Goal: Transaction & Acquisition: Book appointment/travel/reservation

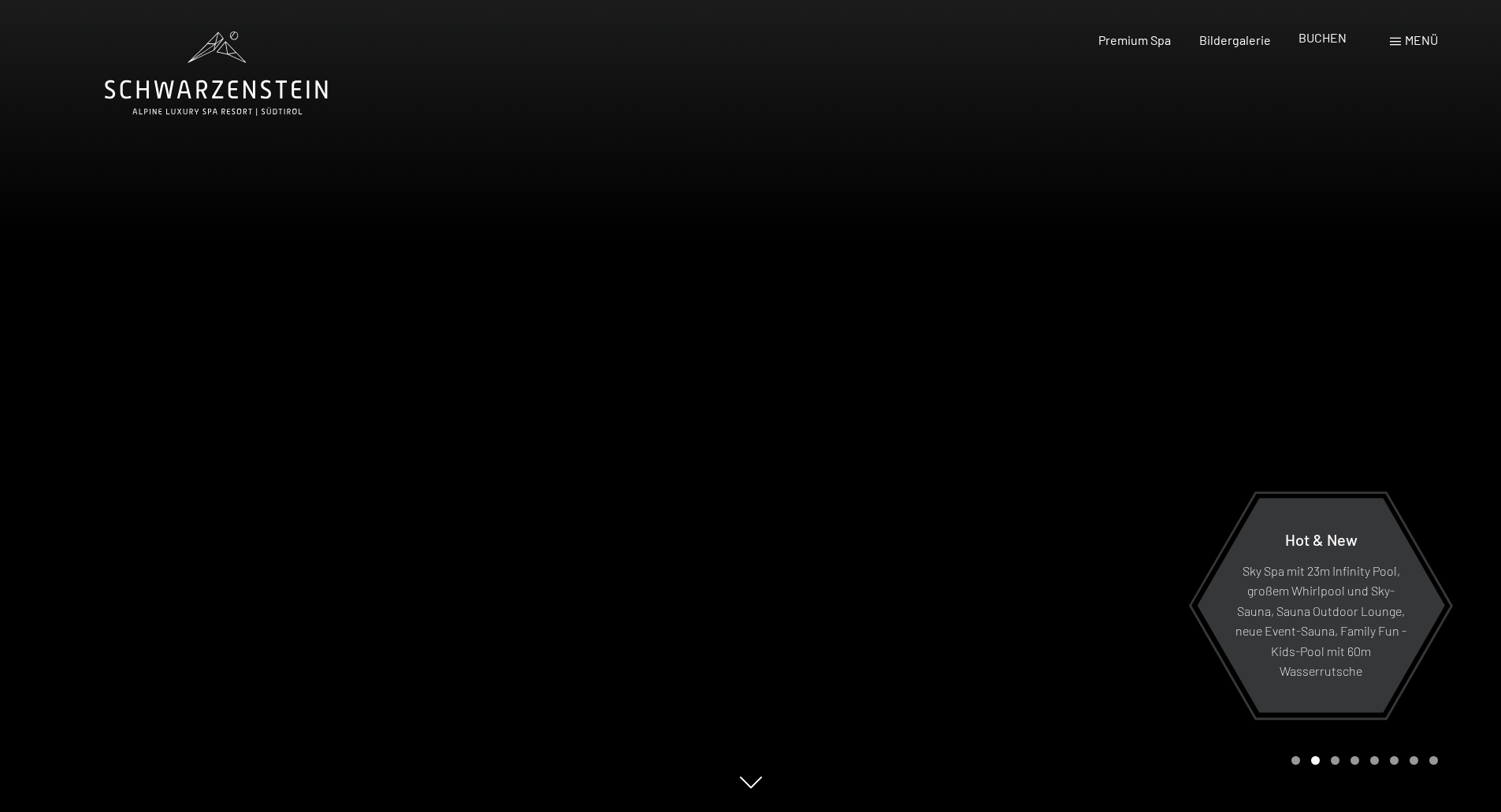
click at [1327, 39] on span "BUCHEN" at bounding box center [1323, 37] width 48 height 15
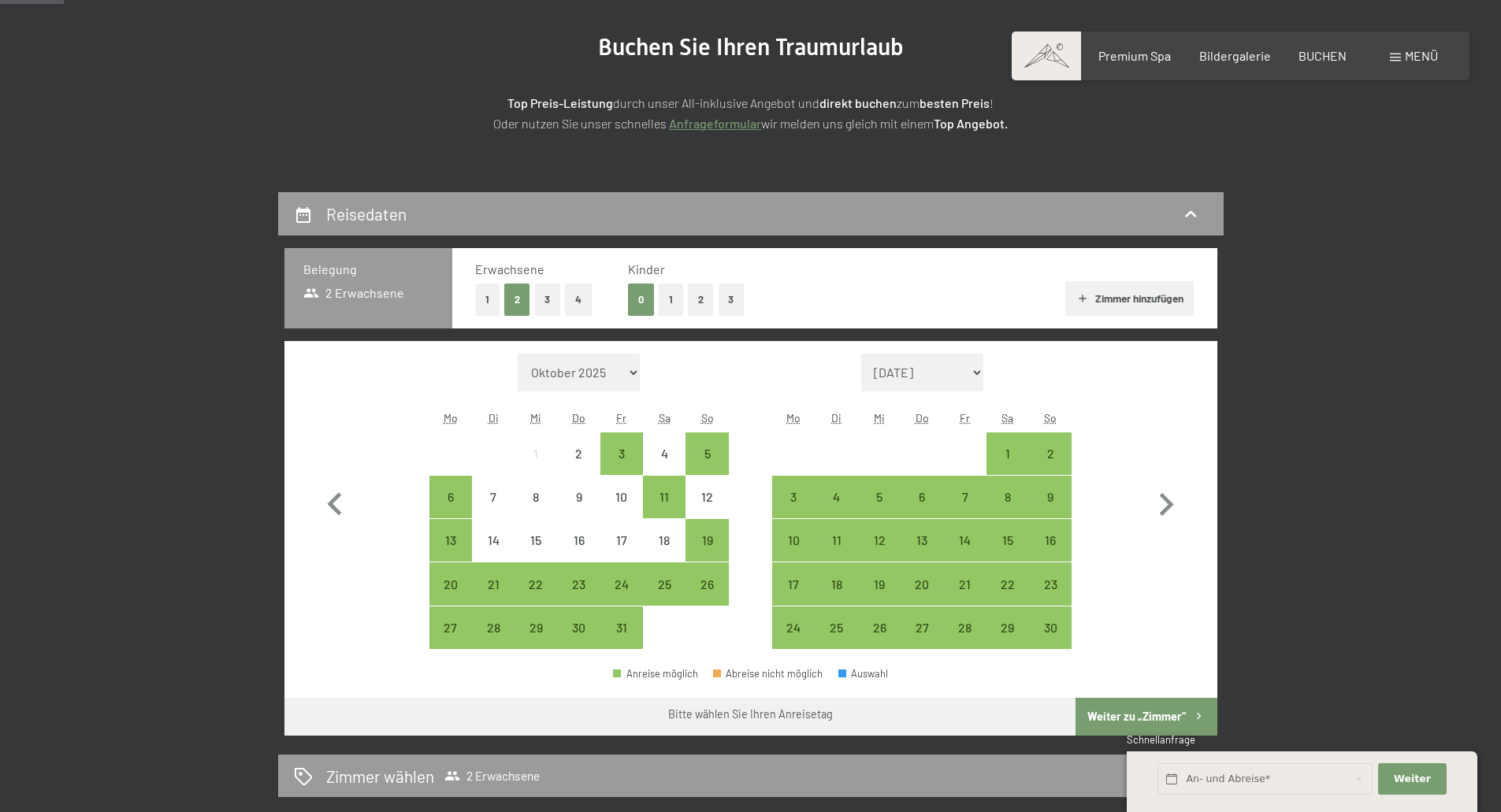
scroll to position [236, 0]
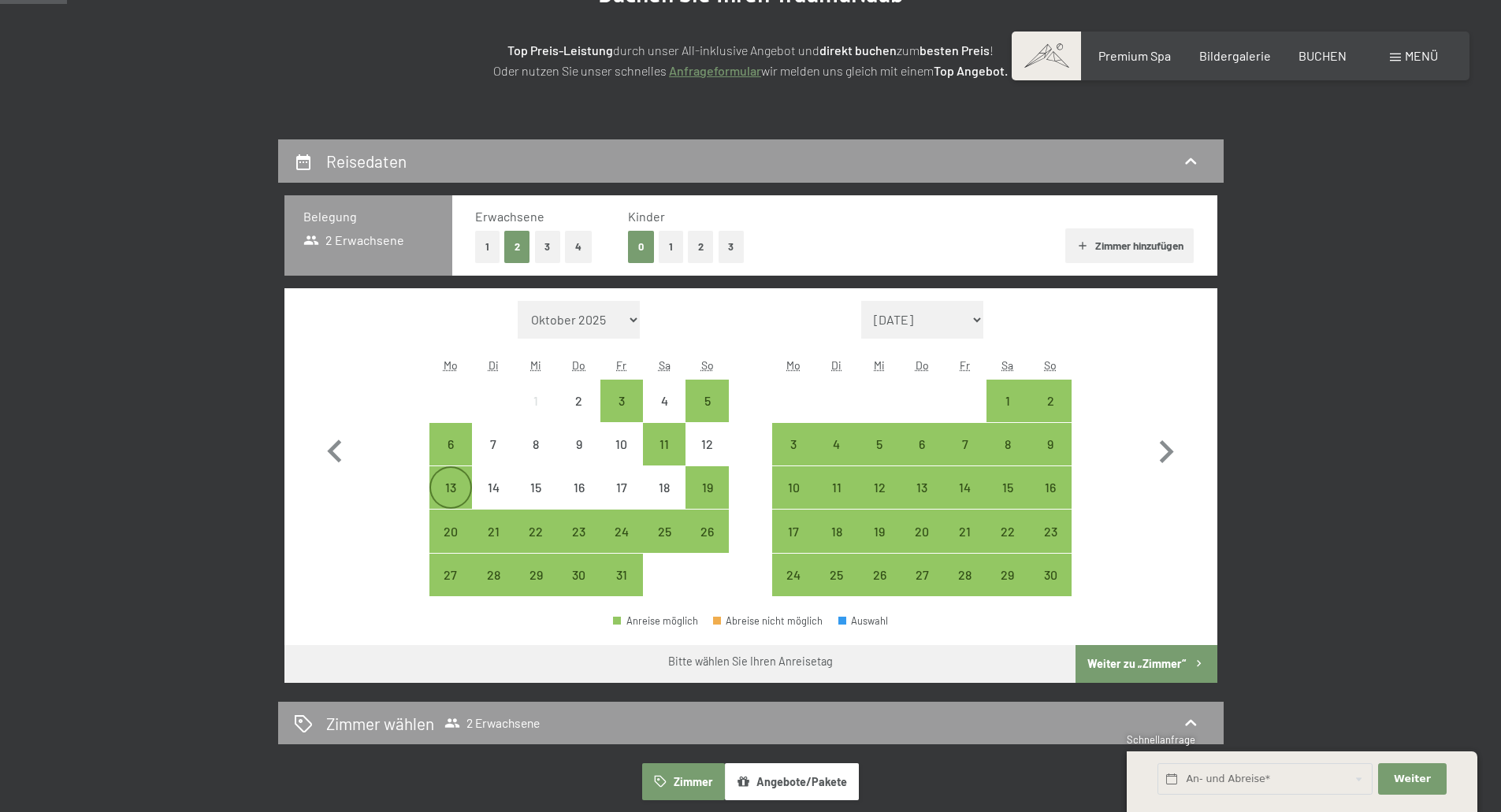
click at [452, 485] on div "13" at bounding box center [451, 501] width 39 height 39
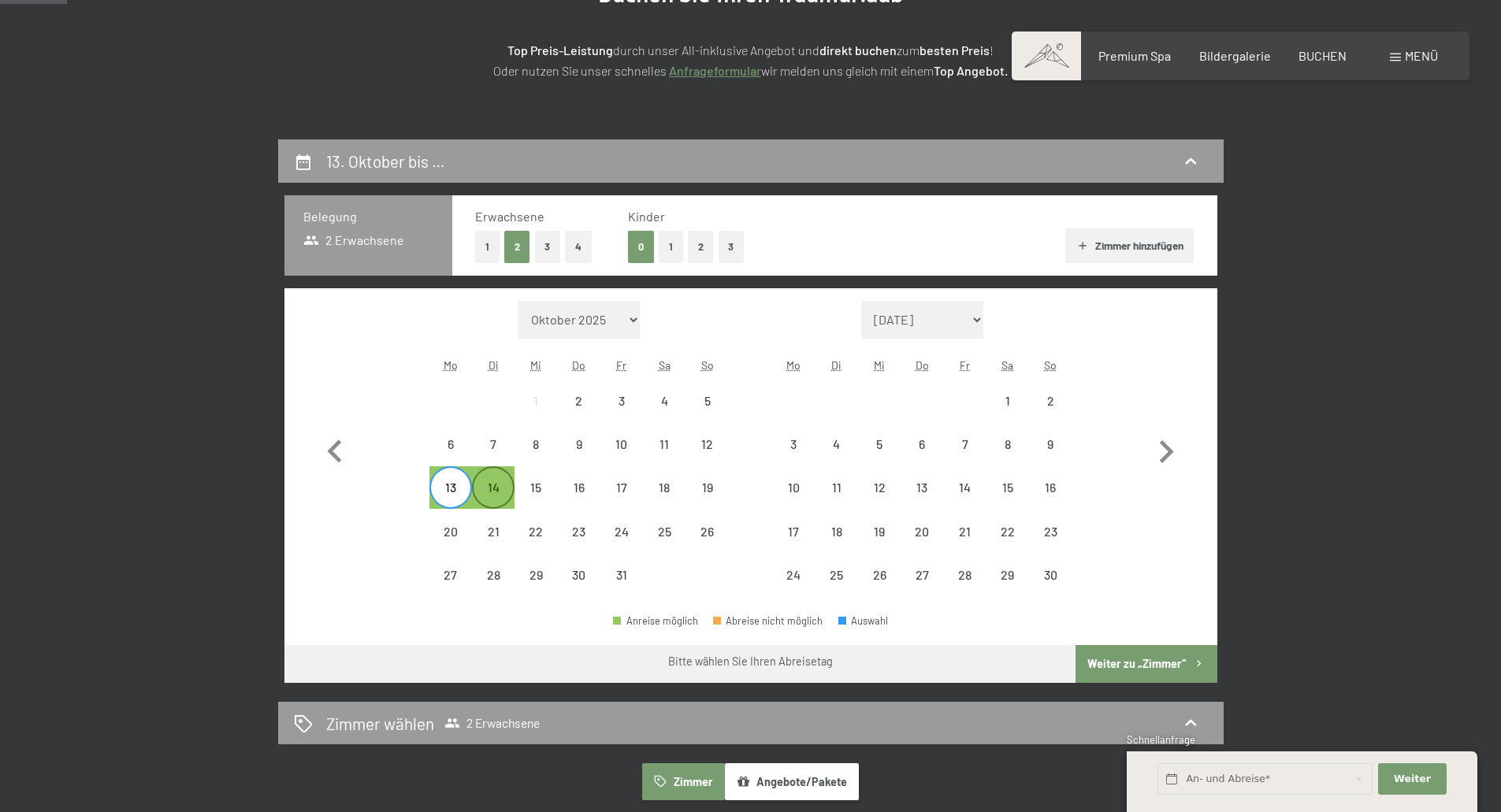
click at [502, 491] on div "14" at bounding box center [493, 501] width 39 height 39
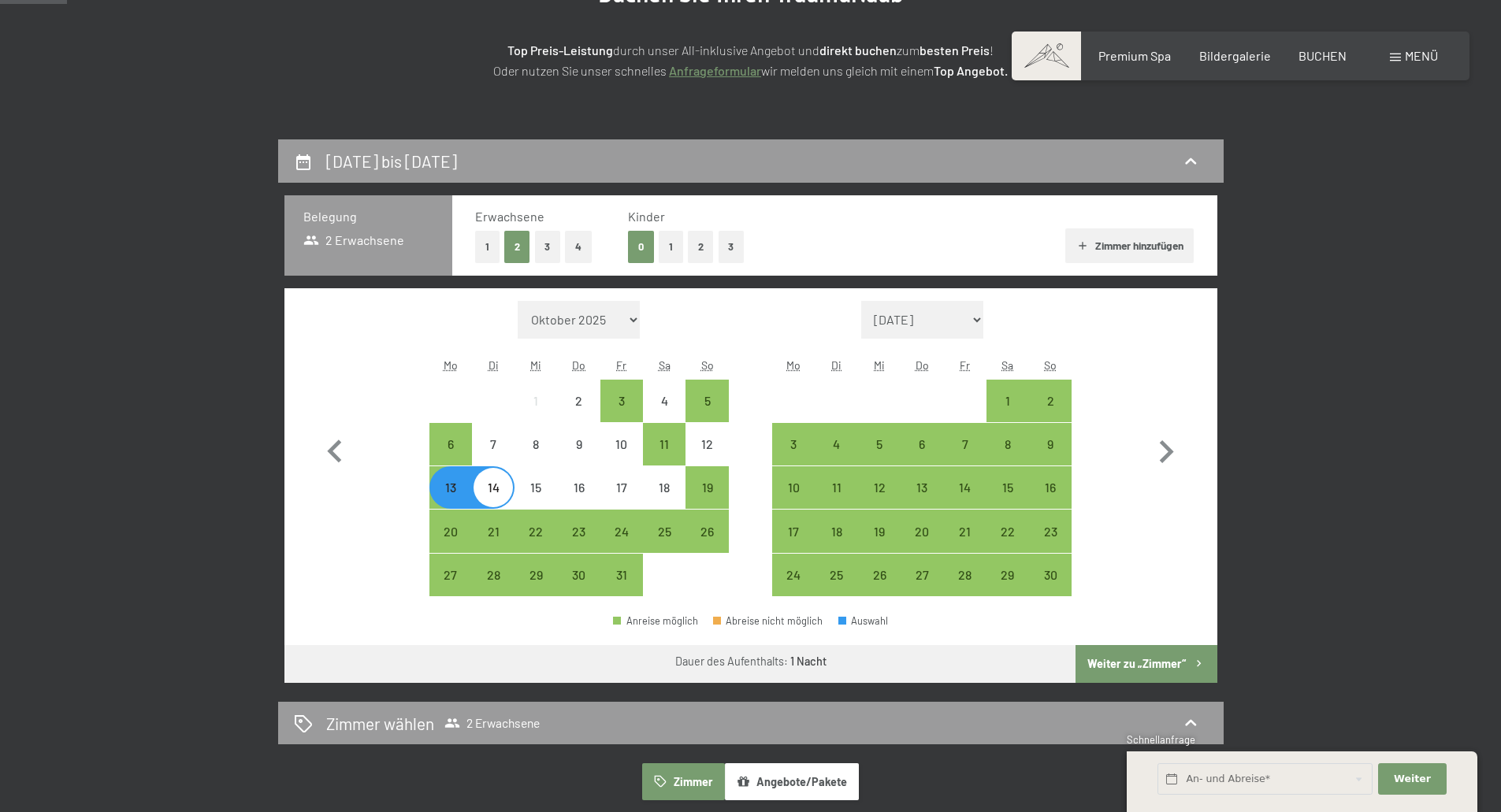
click at [1147, 669] on button "Weiter zu „Zimmer“" at bounding box center [1146, 664] width 141 height 37
